Goal: Transaction & Acquisition: Obtain resource

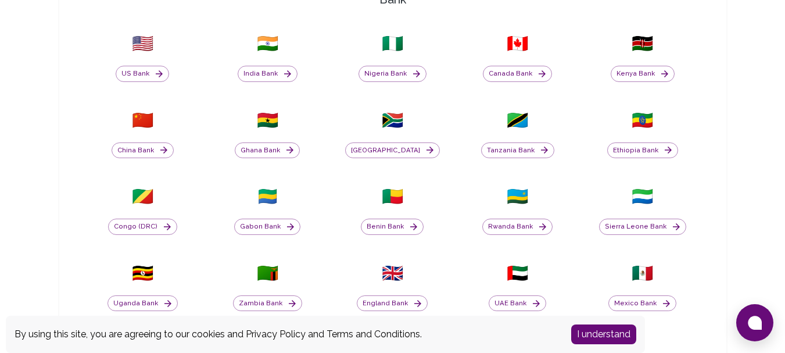
scroll to position [407, 0]
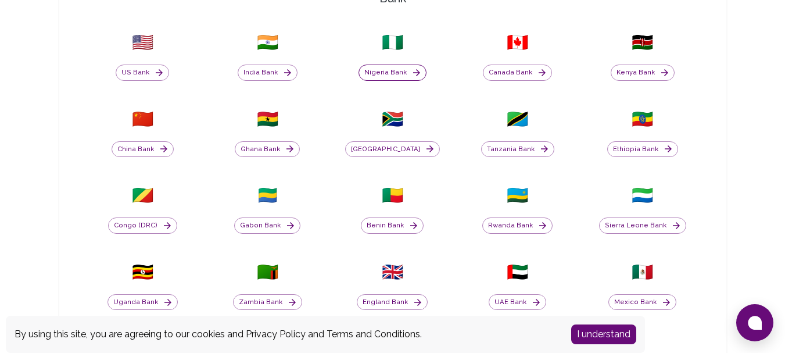
click at [395, 72] on button "Nigeria Bank" at bounding box center [393, 73] width 68 height 16
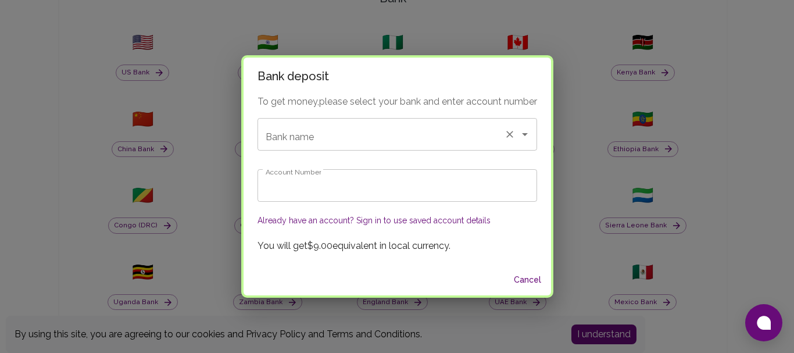
click at [412, 144] on input "Bank name" at bounding box center [381, 134] width 237 height 22
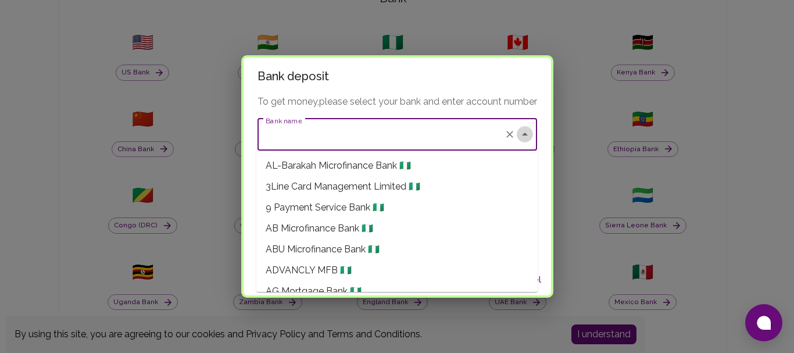
click at [525, 128] on icon "Close" at bounding box center [525, 134] width 14 height 14
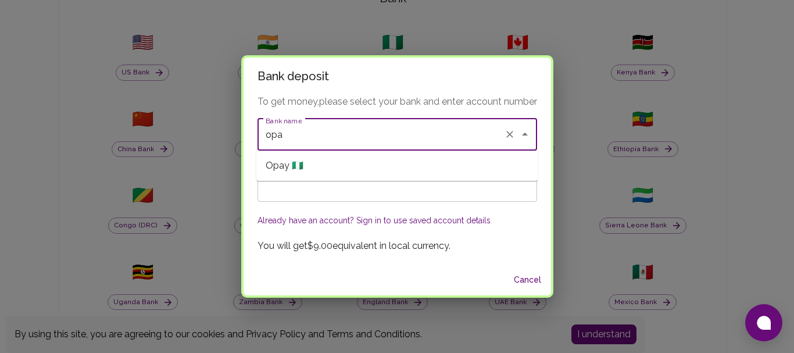
click at [402, 172] on li "Opay 🇳🇬" at bounding box center [396, 165] width 281 height 21
type input "Opay"
click at [373, 192] on input "Account Number" at bounding box center [398, 185] width 280 height 33
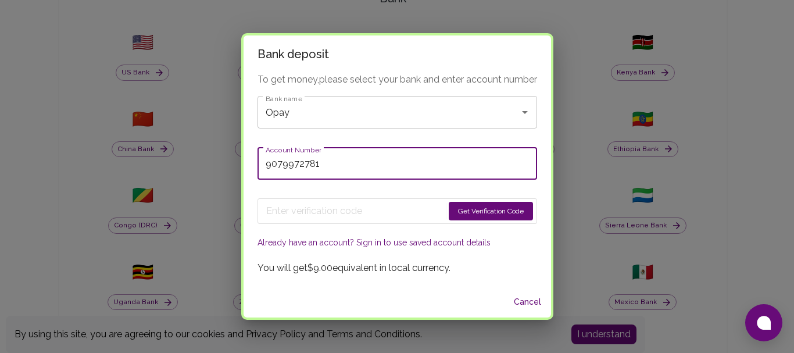
type input "9079972781"
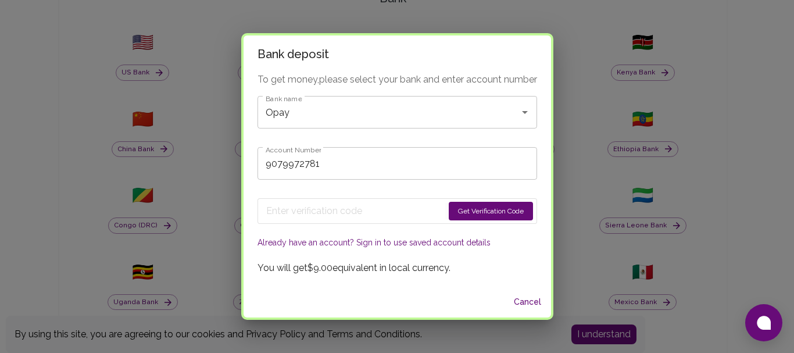
click at [463, 212] on button "Get Verification Code" at bounding box center [491, 211] width 84 height 19
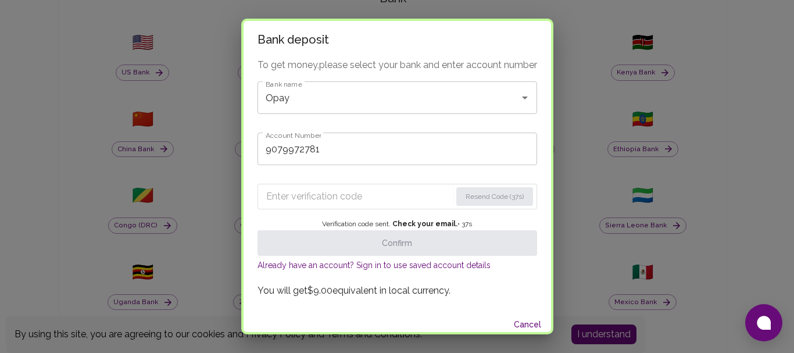
click at [355, 196] on input "Enter verification code" at bounding box center [358, 196] width 185 height 19
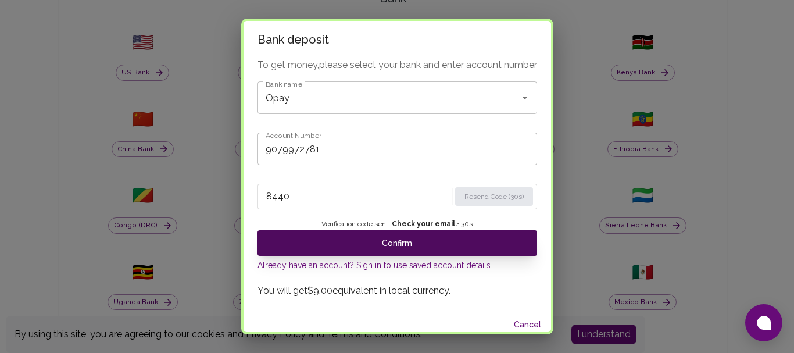
type input "8440"
click at [430, 244] on button "Confirm" at bounding box center [398, 243] width 280 height 26
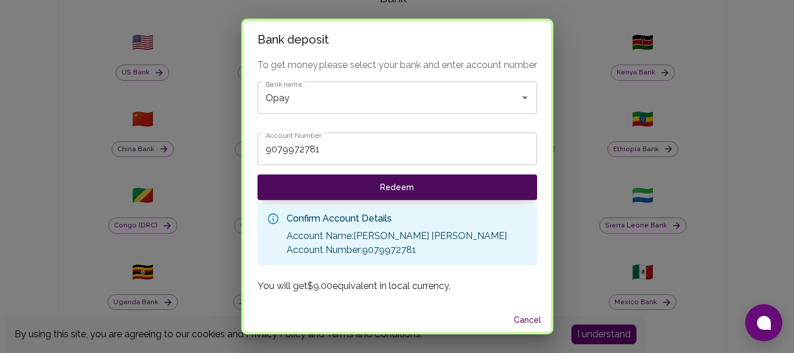
click at [411, 188] on button "Redeem" at bounding box center [398, 187] width 280 height 26
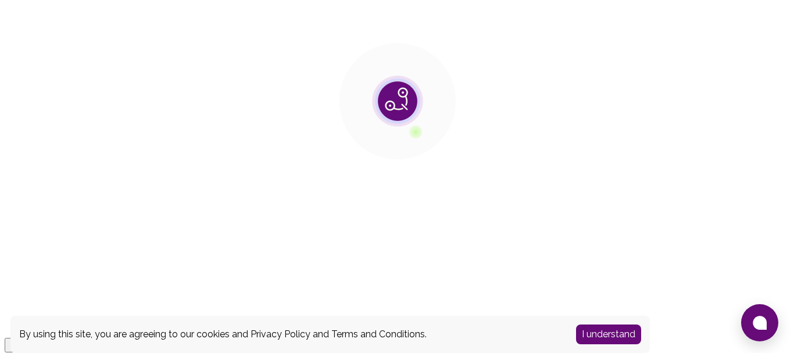
scroll to position [0, 0]
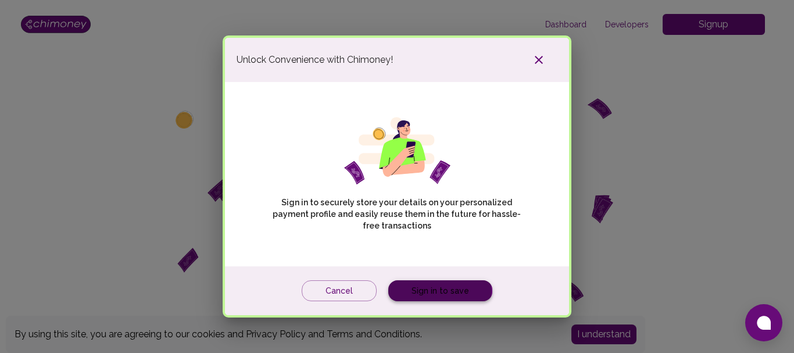
click at [431, 290] on link "Sign in to save" at bounding box center [440, 291] width 104 height 22
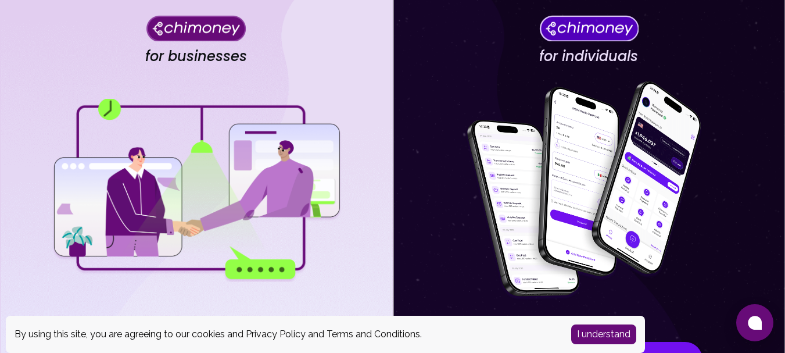
scroll to position [56, 0]
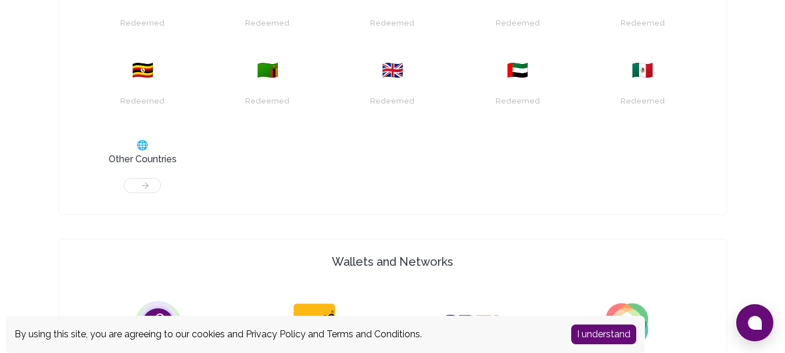
scroll to position [698, 0]
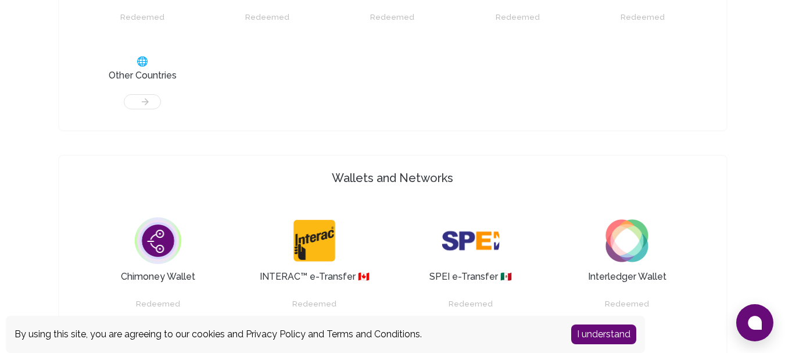
click at [605, 333] on button "I understand" at bounding box center [603, 334] width 65 height 20
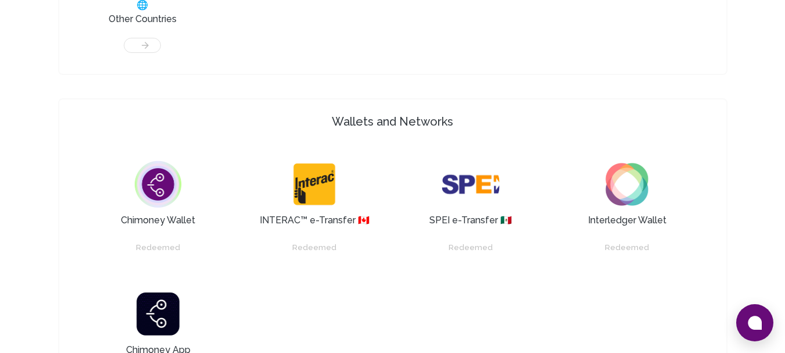
scroll to position [756, 0]
